Goal: Task Accomplishment & Management: Manage account settings

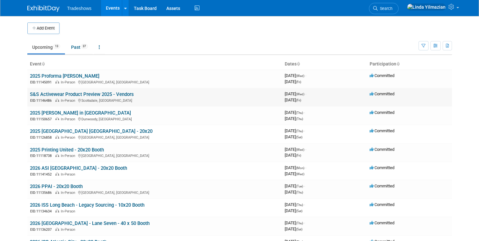
click at [61, 92] on link "S&S Activewear Product Preview 2025 - Vendors" at bounding box center [82, 95] width 104 height 6
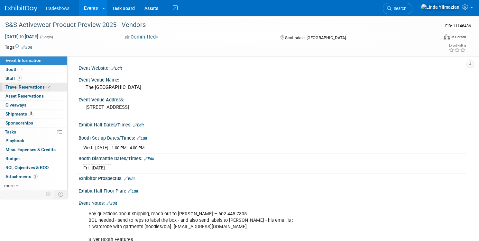
click at [36, 86] on span "Travel Reservations 2" at bounding box center [28, 87] width 46 height 5
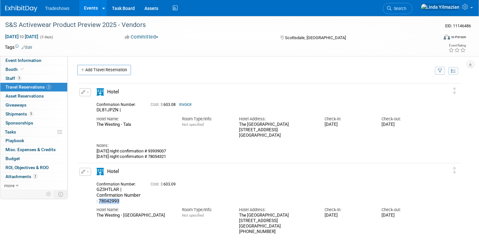
drag, startPoint x: 142, startPoint y: 201, endPoint x: 122, endPoint y: 201, distance: 20.3
click at [122, 201] on div "GZ3HTLAR | Confirmation Number : 78042993" at bounding box center [118, 195] width 44 height 17
copy span "78042993"
click at [103, 8] on link "Events" at bounding box center [90, 8] width 23 height 16
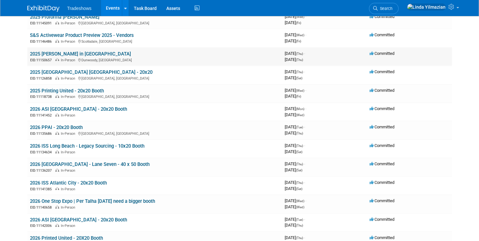
scroll to position [58, 0]
